Goal: Navigation & Orientation: Find specific page/section

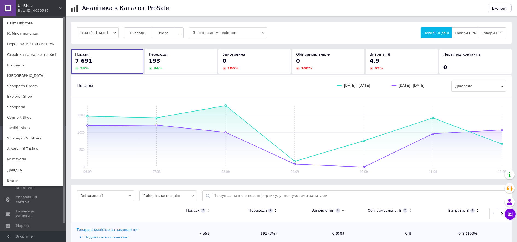
drag, startPoint x: 39, startPoint y: 7, endPoint x: 40, endPoint y: 14, distance: 8.0
click at [39, 6] on span "UniStore" at bounding box center [38, 5] width 41 height 5
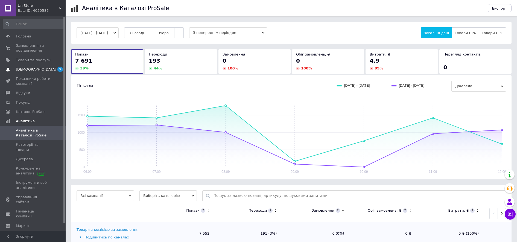
click at [23, 68] on span "[DEMOGRAPHIC_DATA]" at bounding box center [36, 69] width 40 height 5
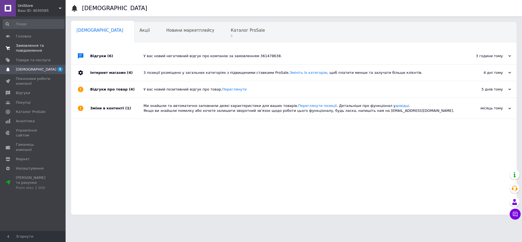
click at [28, 49] on span "Замовлення та повідомлення" at bounding box center [33, 48] width 35 height 10
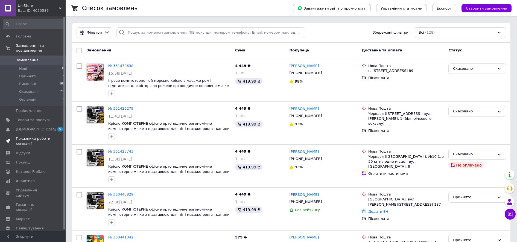
click at [37, 137] on span "Показники роботи компанії" at bounding box center [33, 141] width 35 height 10
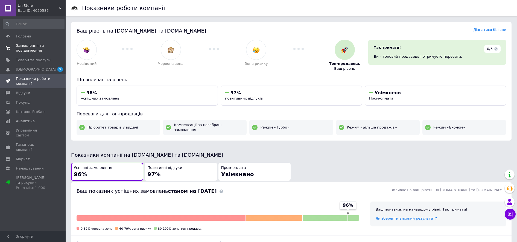
click at [40, 43] on link "Замовлення та повідомлення 0 0" at bounding box center [33, 48] width 67 height 14
